Goal: Navigation & Orientation: Find specific page/section

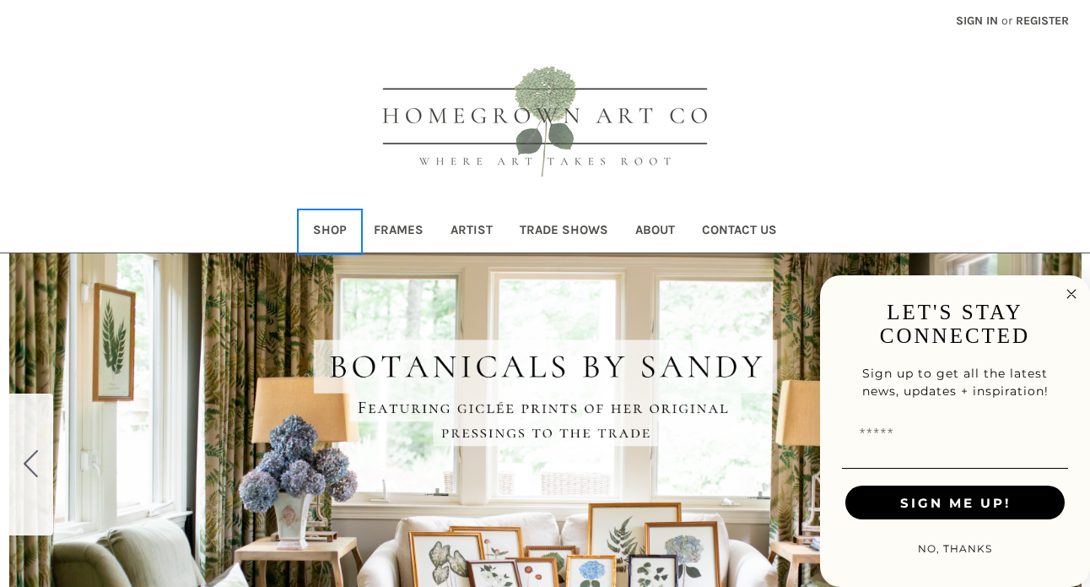
click at [342, 230] on link "Shop" at bounding box center [330, 231] width 61 height 41
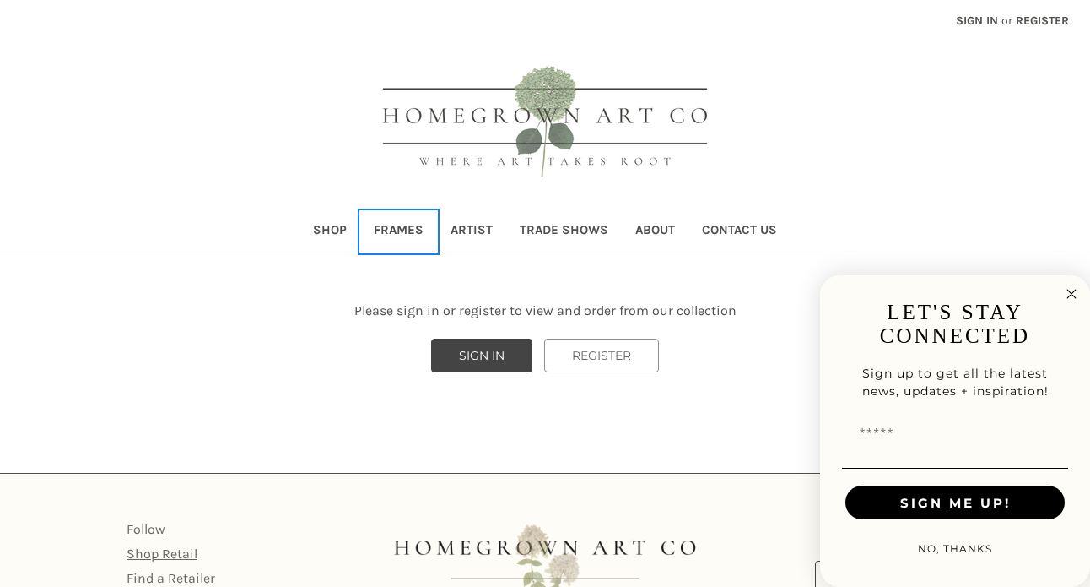
click at [401, 232] on link "Frames" at bounding box center [398, 231] width 77 height 41
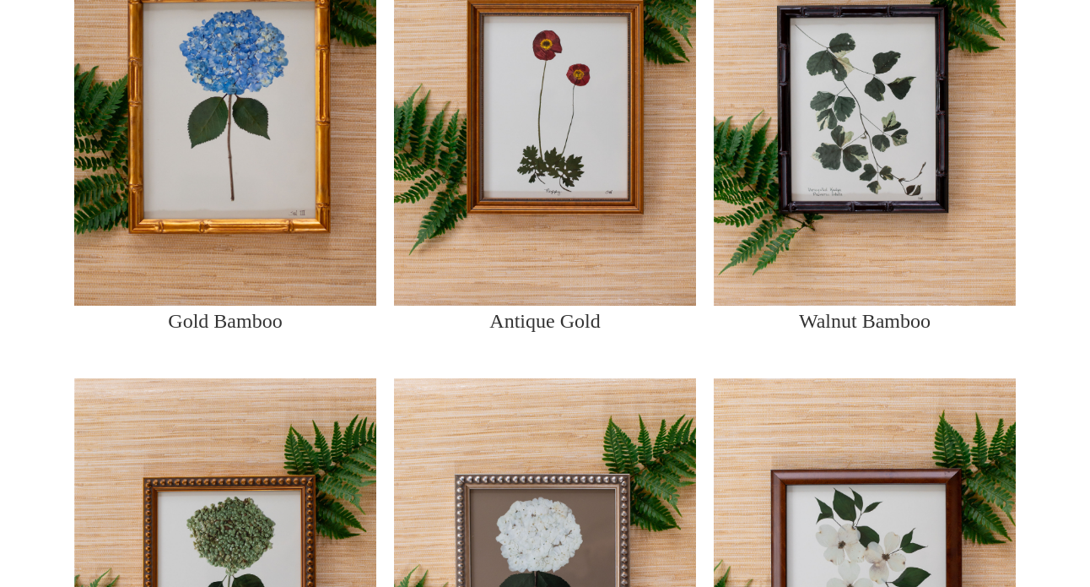
scroll to position [2468, 0]
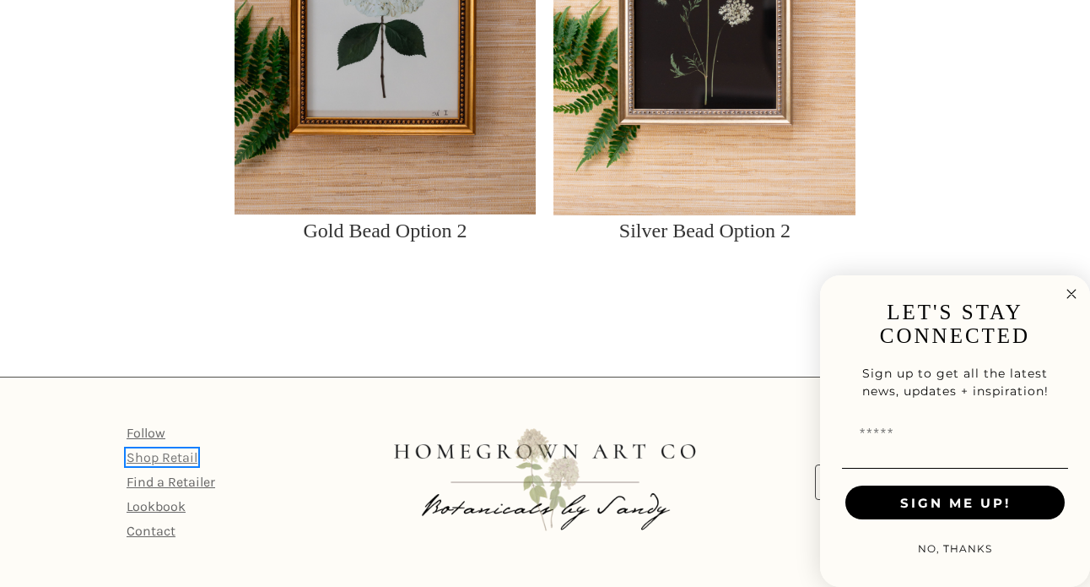
click at [185, 462] on link "Shop Retail" at bounding box center [162, 457] width 71 height 16
